Goal: Navigation & Orientation: Find specific page/section

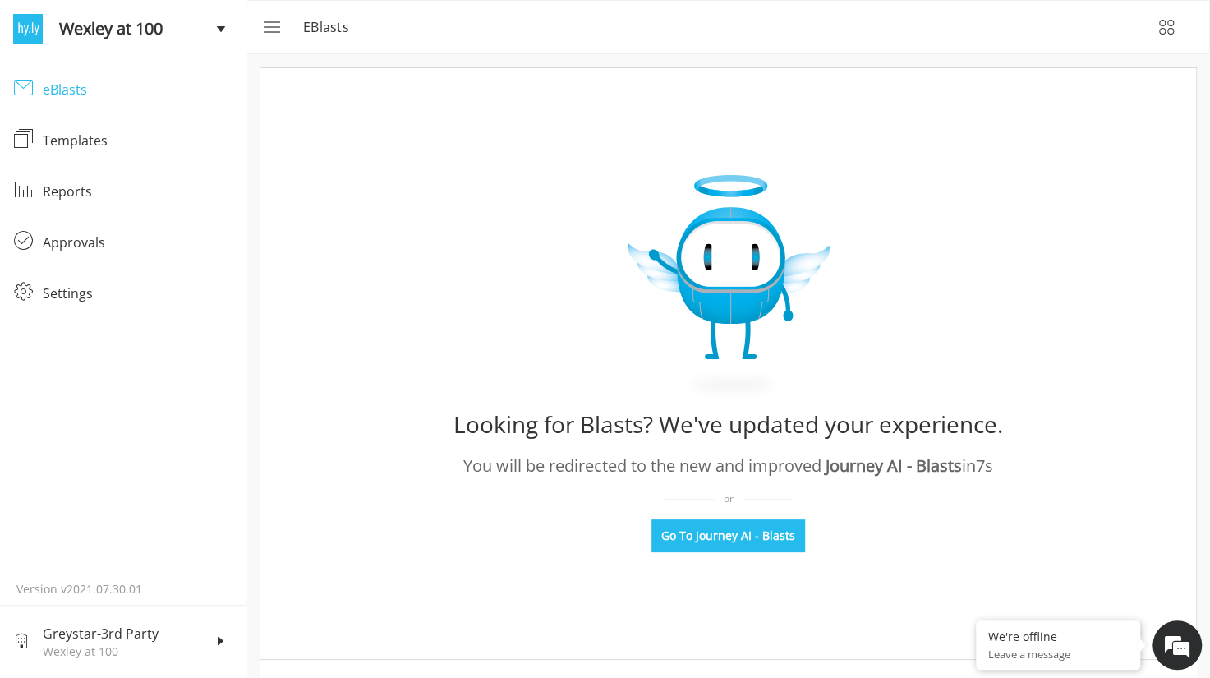
click at [76, 98] on div "eBlasts" at bounding box center [138, 90] width 190 height 20
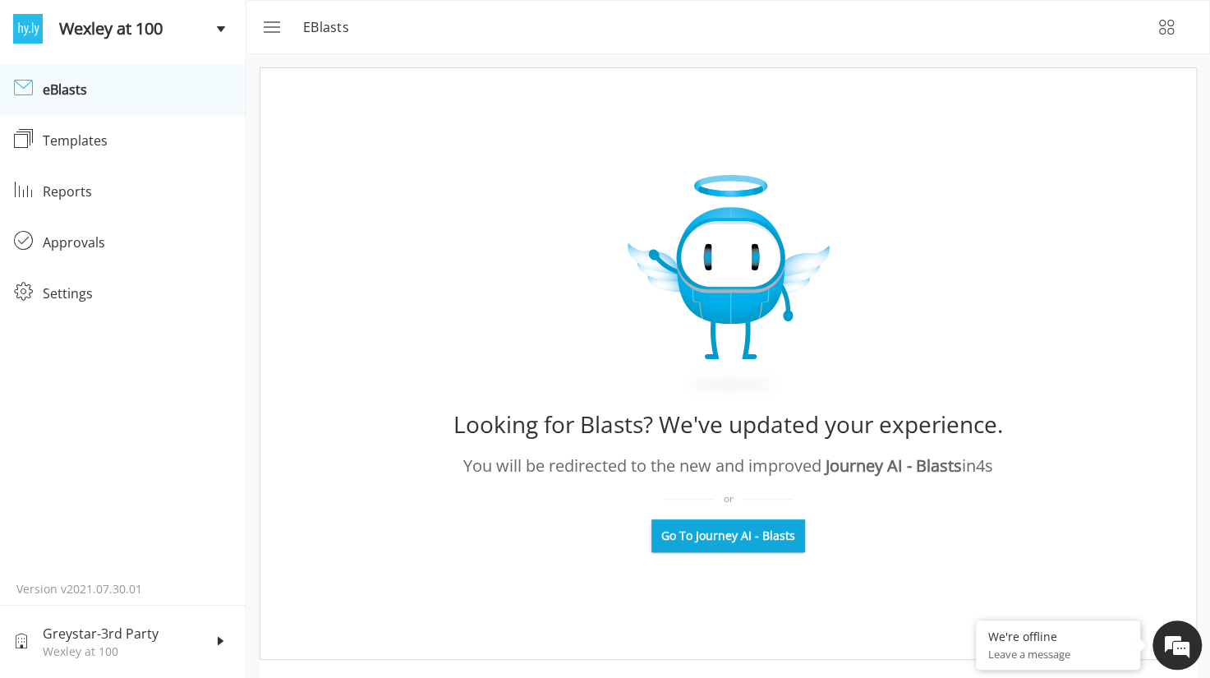
click at [744, 541] on span "Go To Journey AI - Blasts" at bounding box center [728, 535] width 134 height 16
click at [125, 148] on div "Templates" at bounding box center [138, 141] width 190 height 20
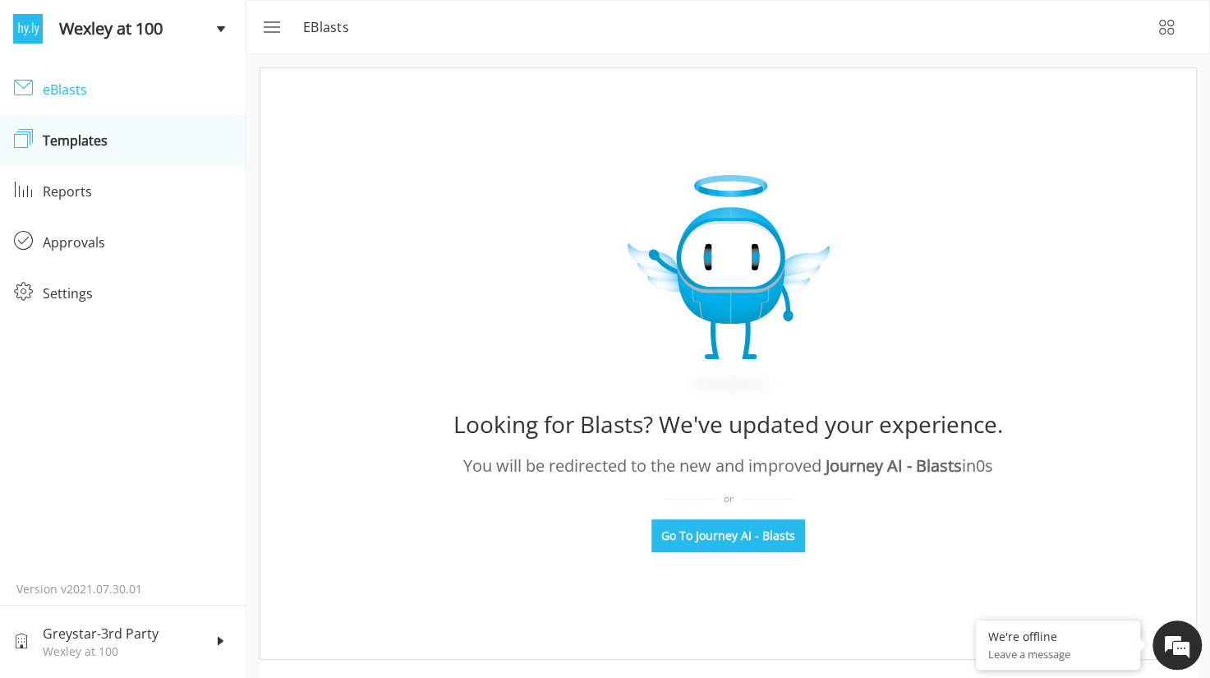
click at [55, 94] on div "eBlasts" at bounding box center [138, 90] width 190 height 20
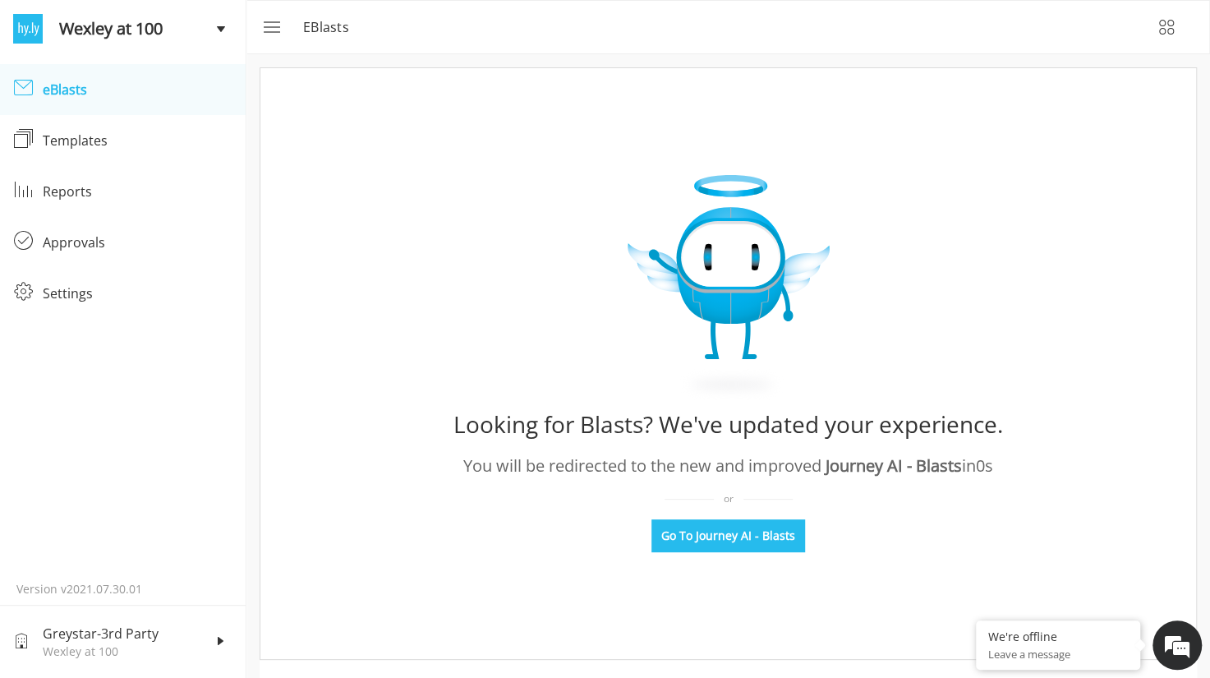
click at [79, 93] on div "eBlasts" at bounding box center [138, 90] width 190 height 20
click at [761, 538] on span "Go To Journey AI - Blasts" at bounding box center [728, 535] width 134 height 16
click at [96, 30] on span "Wexley at 100" at bounding box center [137, 28] width 157 height 25
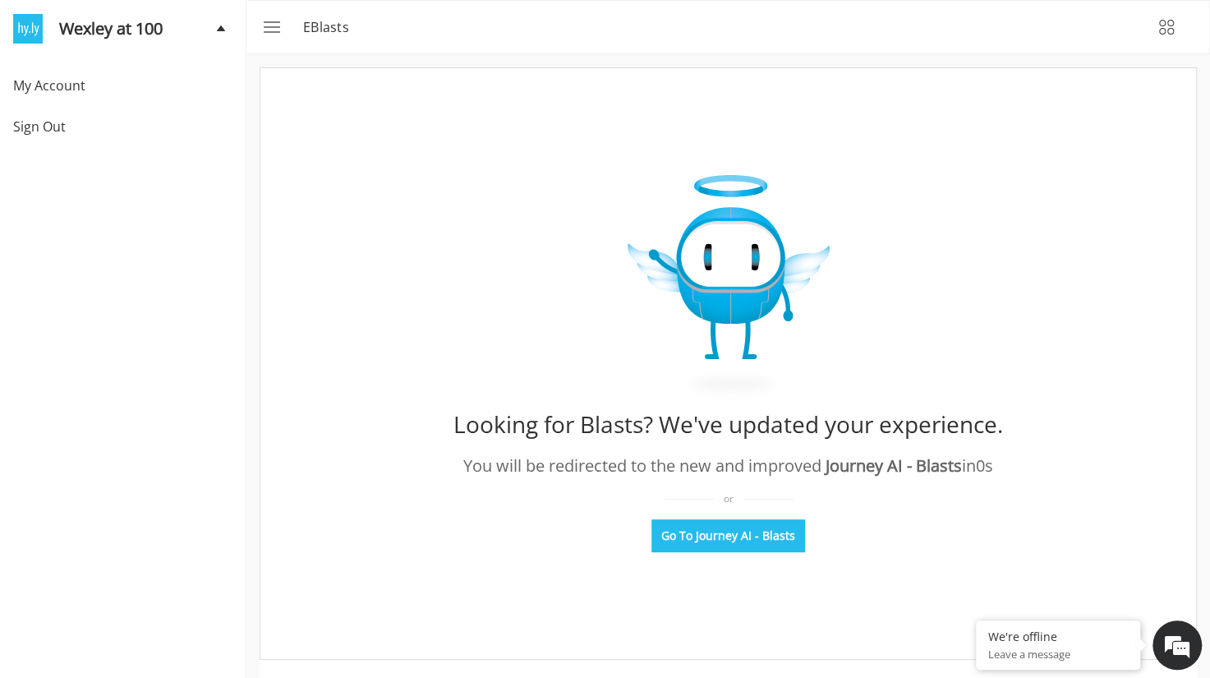
click at [96, 30] on span "Wexley at 100" at bounding box center [137, 28] width 157 height 25
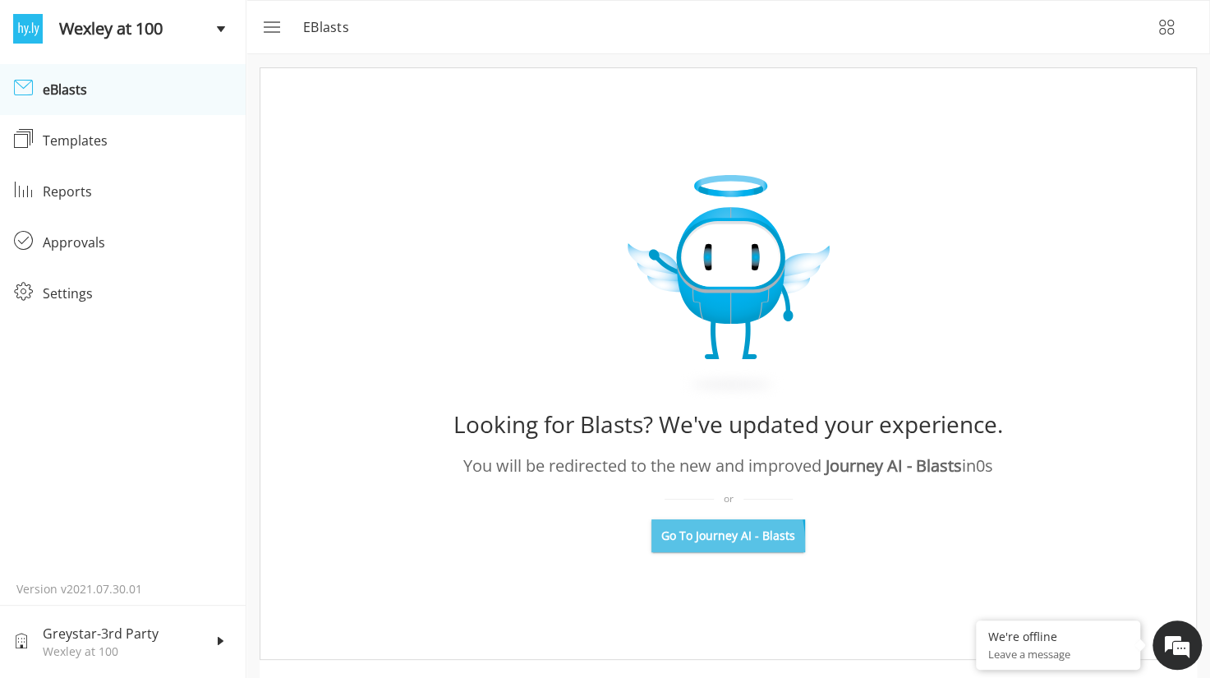
click at [697, 541] on span "Go To Journey AI - Blasts" at bounding box center [728, 535] width 134 height 16
